Goal: Transaction & Acquisition: Download file/media

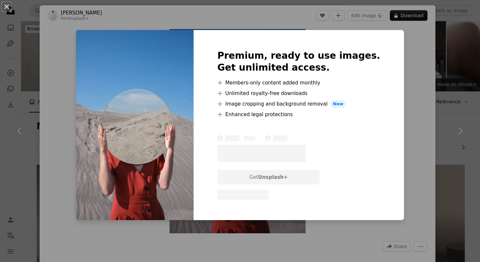
scroll to position [322, 0]
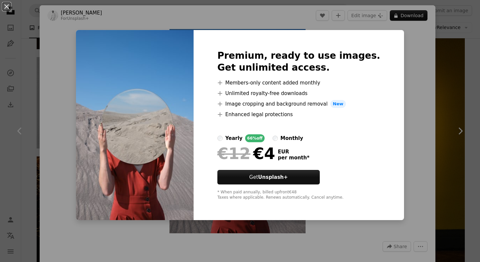
click at [421, 66] on div "An X shape Premium, ready to use images. Get unlimited access. A plus sign Memb…" at bounding box center [240, 131] width 480 height 262
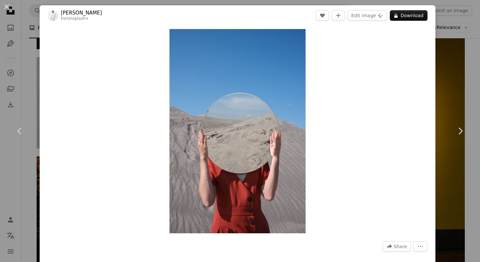
click at [459, 80] on div "An X shape Chevron left Chevron right [PERSON_NAME] For Unsplash+ A heart A plu…" at bounding box center [240, 131] width 480 height 262
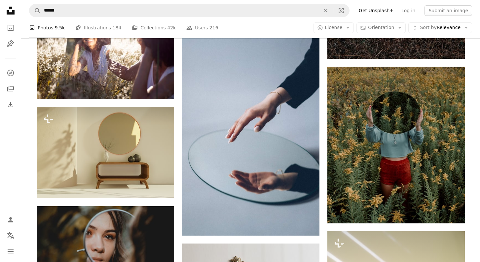
scroll to position [759, 0]
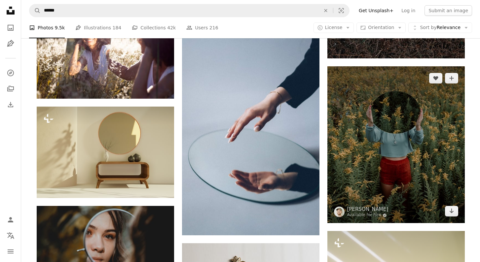
click at [393, 147] on img at bounding box center [395, 144] width 137 height 157
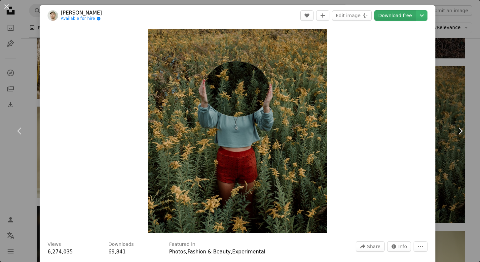
click at [397, 16] on link "Download free" at bounding box center [395, 15] width 42 height 11
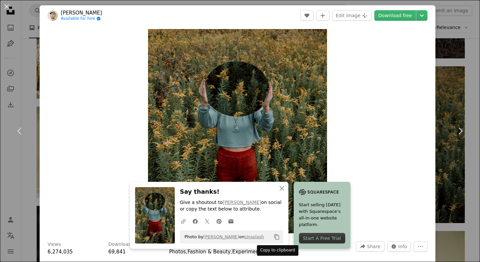
click at [276, 238] on icon "Copy content" at bounding box center [277, 237] width 6 height 6
click at [6, 4] on button "An X shape" at bounding box center [7, 7] width 8 height 8
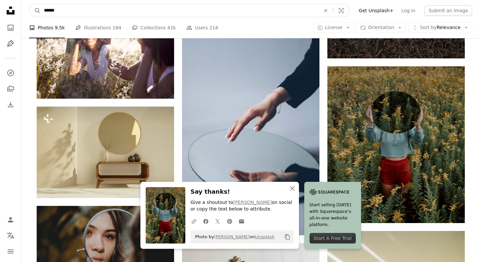
click at [58, 12] on input "******" at bounding box center [180, 10] width 278 height 13
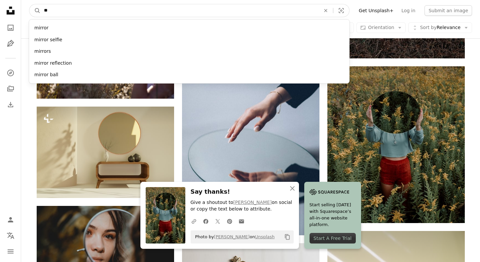
type input "*"
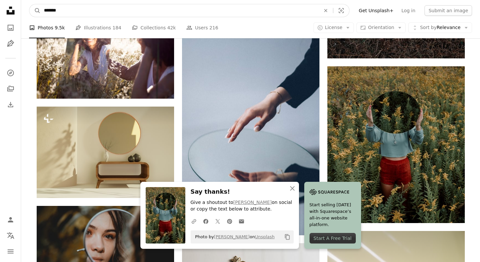
type input "*******"
click at [29, 4] on button "A magnifying glass" at bounding box center [34, 10] width 11 height 13
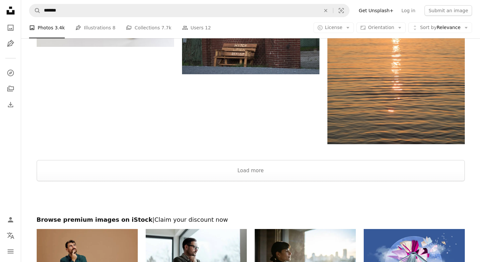
scroll to position [991, 0]
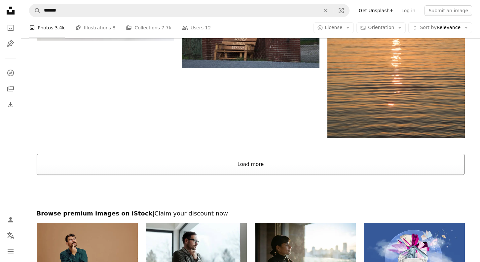
click at [396, 170] on button "Load more" at bounding box center [251, 164] width 428 height 21
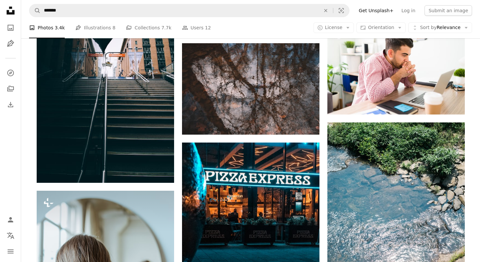
scroll to position [1942, 0]
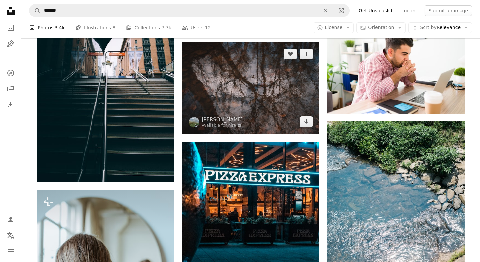
click at [252, 97] on img at bounding box center [250, 87] width 137 height 91
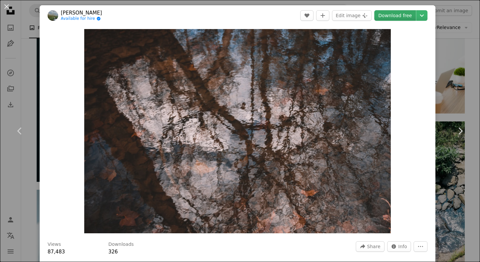
click at [402, 18] on link "Download free" at bounding box center [395, 15] width 42 height 11
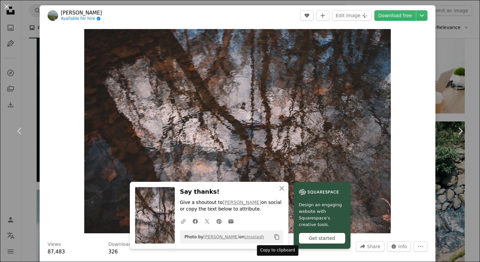
click at [278, 238] on icon "Copy to clipboard" at bounding box center [276, 237] width 5 height 6
click at [280, 188] on icon "An X shape" at bounding box center [282, 189] width 8 height 8
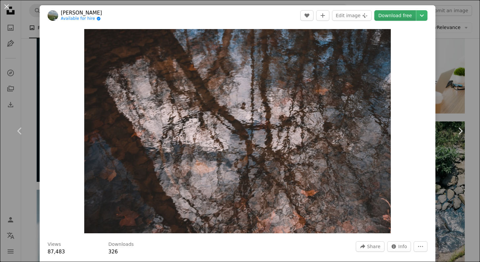
click at [400, 15] on link "Download free" at bounding box center [395, 15] width 42 height 11
